Goal: Task Accomplishment & Management: Use online tool/utility

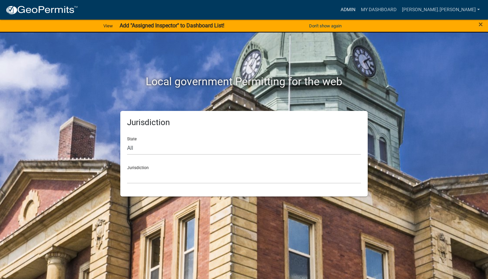
click at [358, 7] on link "Admin" at bounding box center [348, 9] width 20 height 13
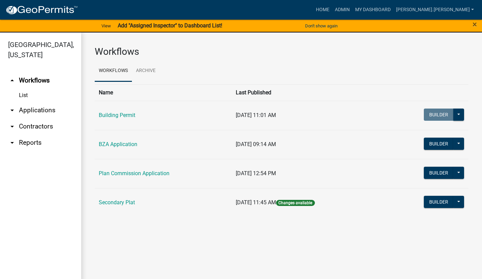
click at [44, 103] on link "arrow_drop_down Applications" at bounding box center [40, 110] width 81 height 16
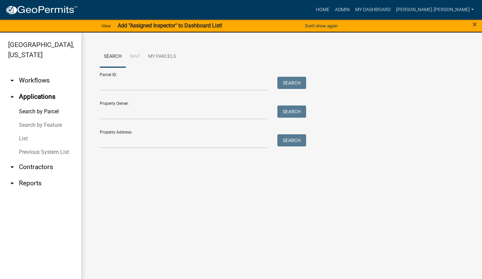
click at [43, 105] on link "Search by Parcel" at bounding box center [40, 112] width 81 height 14
click at [115, 111] on input "Property Owner:" at bounding box center [184, 113] width 168 height 14
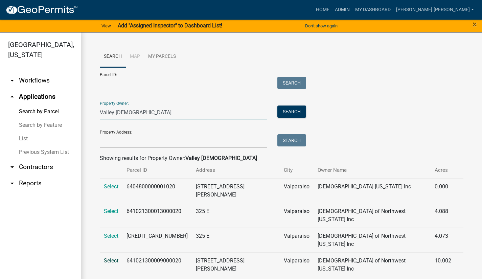
type input "Valley [DEMOGRAPHIC_DATA]"
click at [112, 258] on span "Select" at bounding box center [111, 261] width 15 height 6
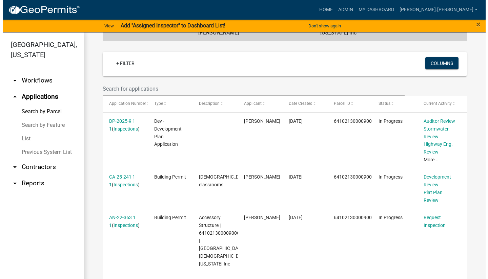
scroll to position [163, 0]
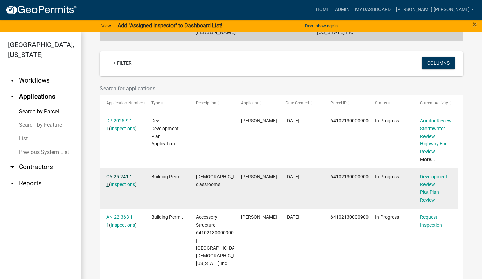
click at [123, 174] on link "CA-25-241 1 1" at bounding box center [119, 180] width 26 height 13
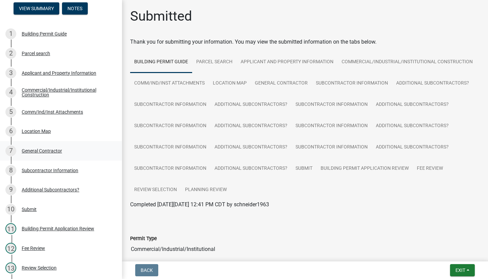
scroll to position [51, 0]
click at [62, 93] on div "Commercial/Industrial/Institutional Construction" at bounding box center [66, 92] width 89 height 9
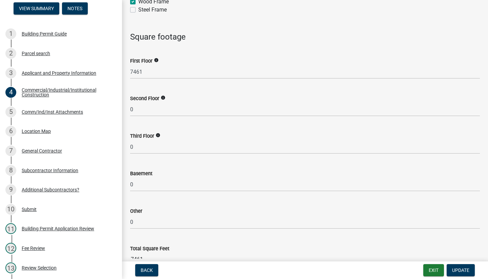
scroll to position [911, 0]
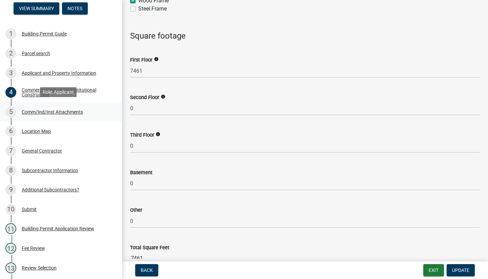
click at [86, 110] on div "5 Comm/Ind/Inst Attachments" at bounding box center [58, 112] width 106 height 11
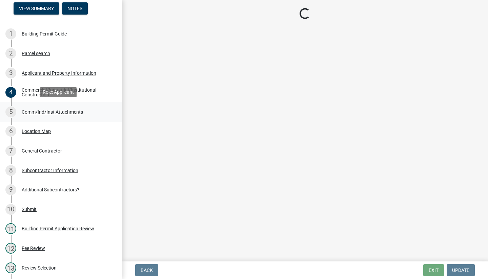
scroll to position [0, 0]
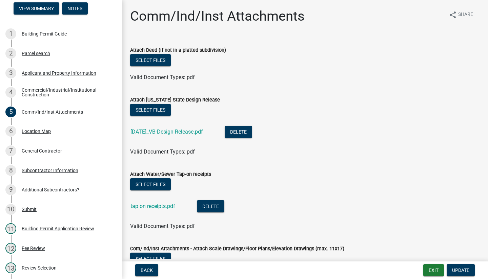
click at [225, 171] on div "Attach Water/Sewer Tap‐on receipts" at bounding box center [304, 174] width 349 height 8
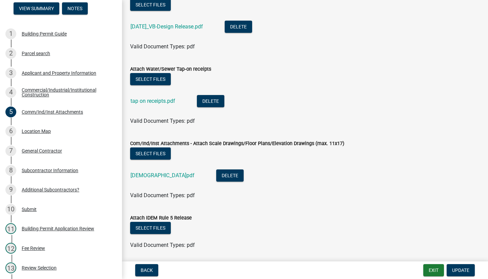
scroll to position [122, 0]
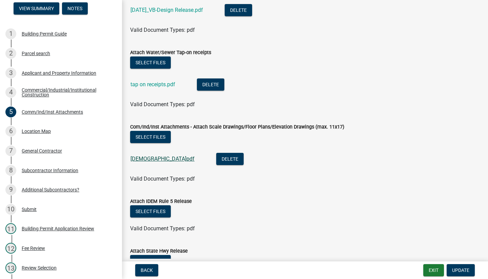
click at [166, 159] on link "[DEMOGRAPHIC_DATA]pdf" at bounding box center [162, 159] width 64 height 6
